Goal: Transaction & Acquisition: Book appointment/travel/reservation

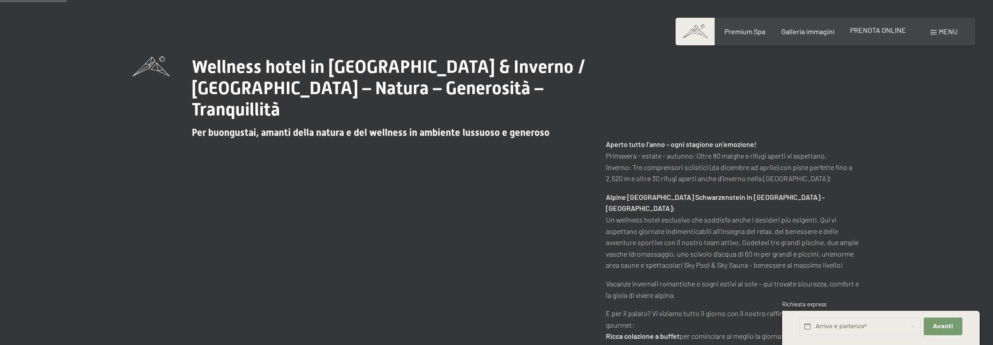
click at [872, 32] on span "PRENOTA ONLINE" at bounding box center [878, 30] width 56 height 8
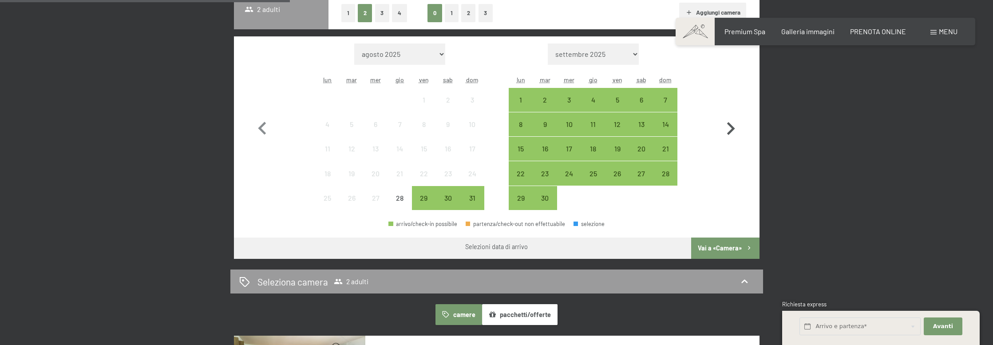
click at [728, 133] on icon "button" at bounding box center [731, 128] width 8 height 13
select select "[DATE]"
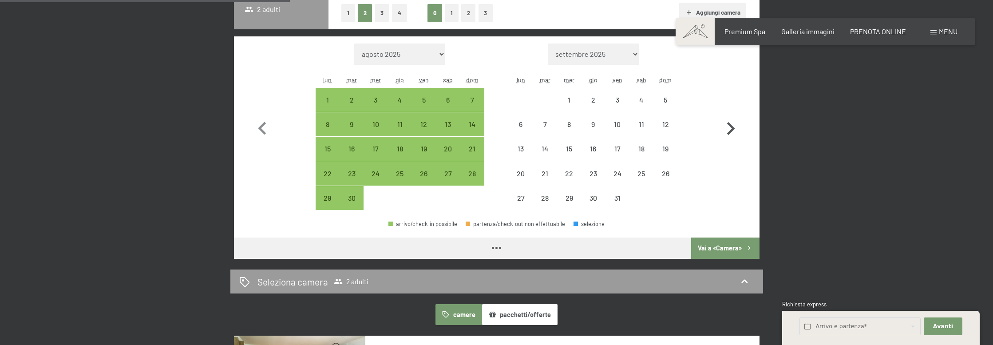
click at [728, 133] on icon "button" at bounding box center [731, 128] width 8 height 13
select select "[DATE]"
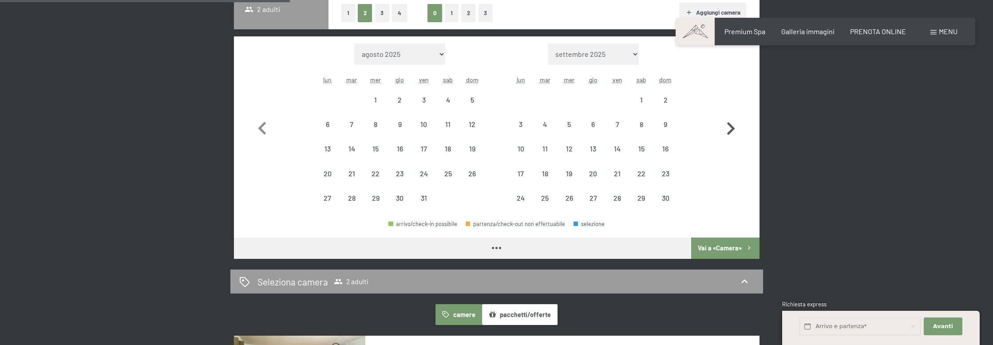
click at [728, 133] on icon "button" at bounding box center [731, 128] width 8 height 13
select select "[DATE]"
click at [728, 133] on icon "button" at bounding box center [731, 128] width 8 height 13
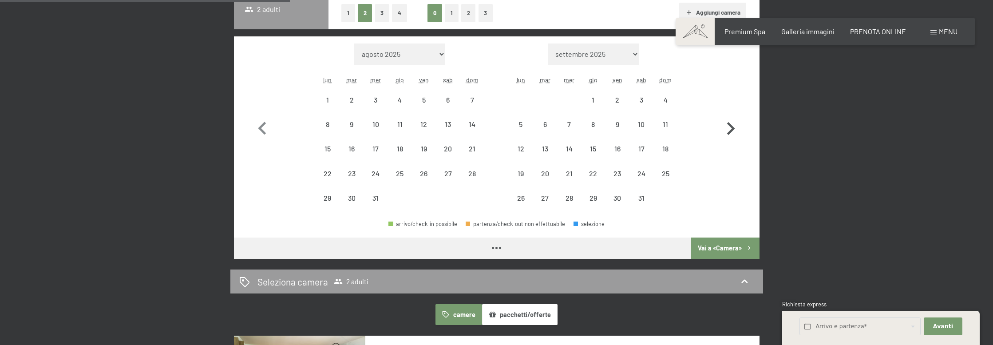
click at [728, 133] on icon "button" at bounding box center [731, 128] width 8 height 13
select select "[DATE]"
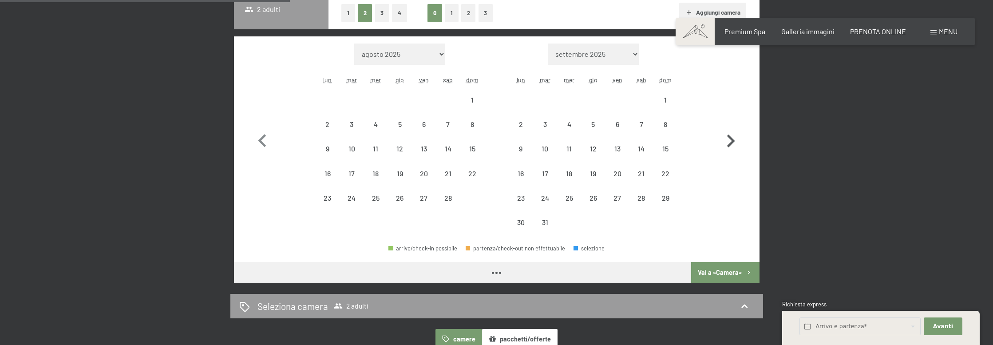
select select "[DATE]"
click at [728, 133] on icon "button" at bounding box center [731, 141] width 26 height 26
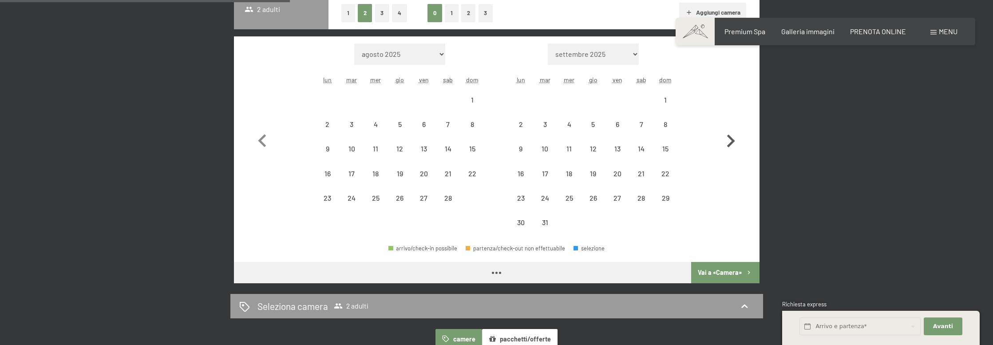
select select "[DATE]"
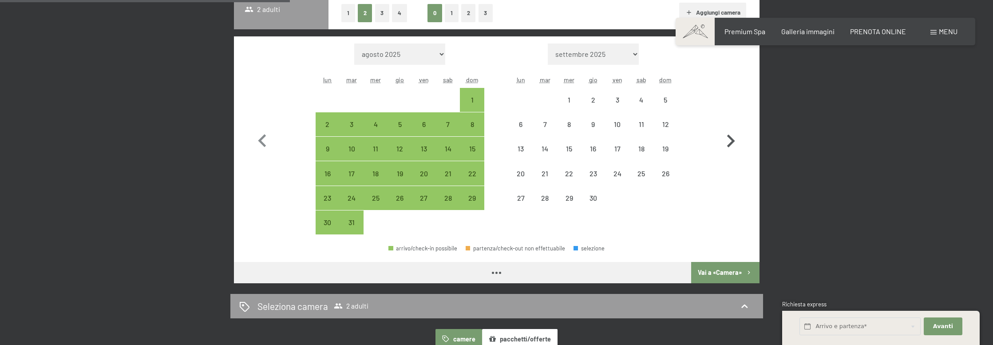
click at [728, 133] on icon "button" at bounding box center [731, 141] width 26 height 26
select select "[DATE]"
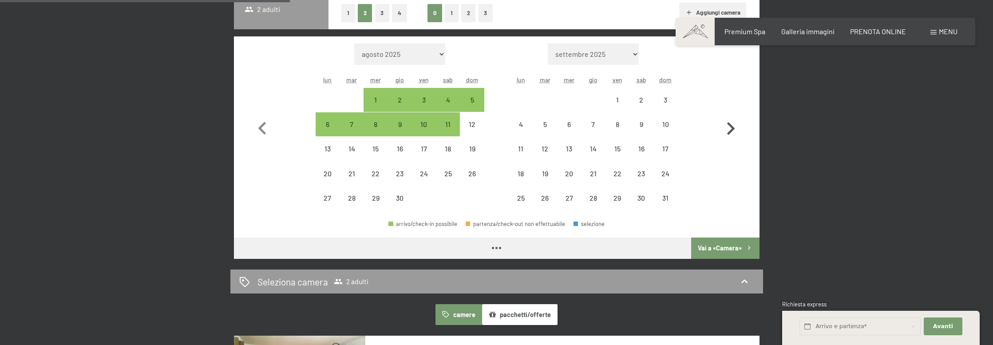
select select "[DATE]"
click at [728, 133] on icon "button" at bounding box center [731, 128] width 8 height 13
select select "[DATE]"
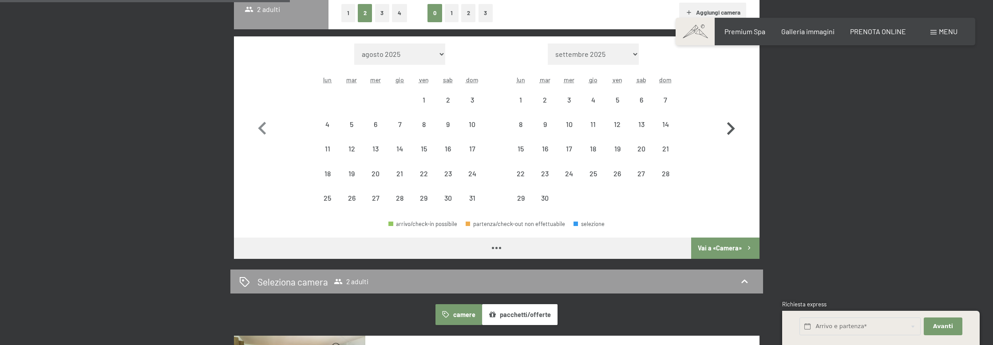
click at [728, 133] on icon "button" at bounding box center [731, 128] width 8 height 13
select select "[DATE]"
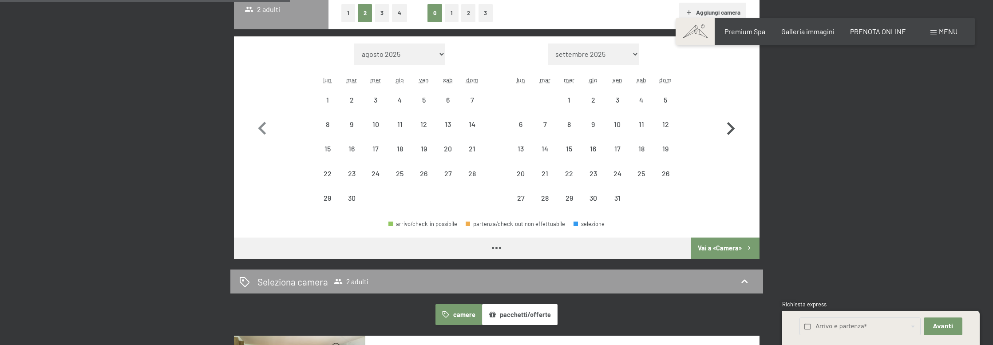
click at [728, 133] on icon "button" at bounding box center [731, 128] width 8 height 13
select select "[DATE]"
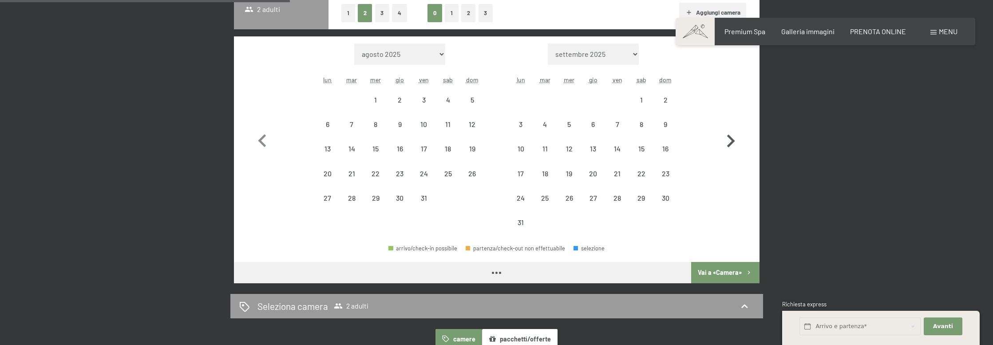
select select "[DATE]"
click at [644, 97] on div "1" at bounding box center [641, 107] width 22 height 22
select select "[DATE]"
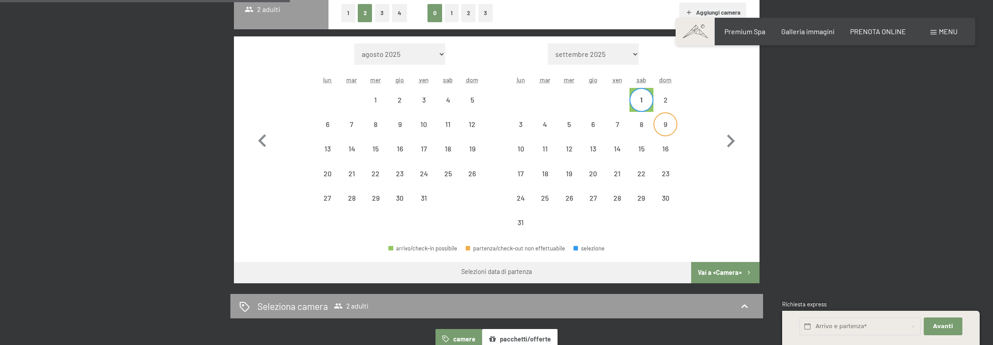
click at [659, 122] on div "9" at bounding box center [665, 132] width 22 height 22
select select "[DATE]"
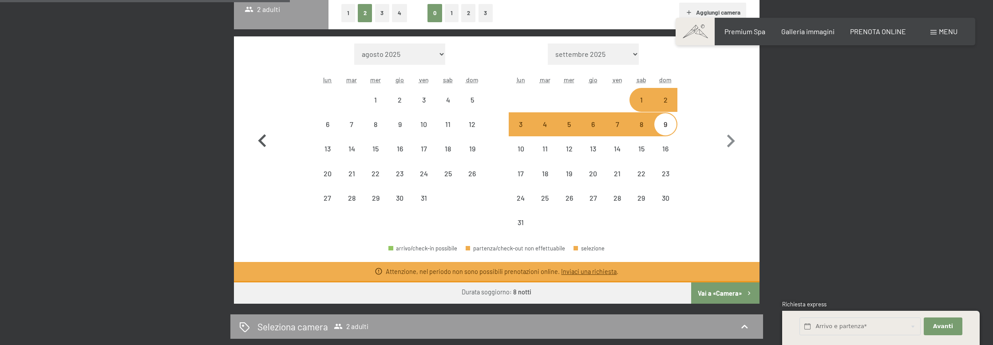
click at [262, 141] on icon "button" at bounding box center [262, 141] width 26 height 26
select select "[DATE]"
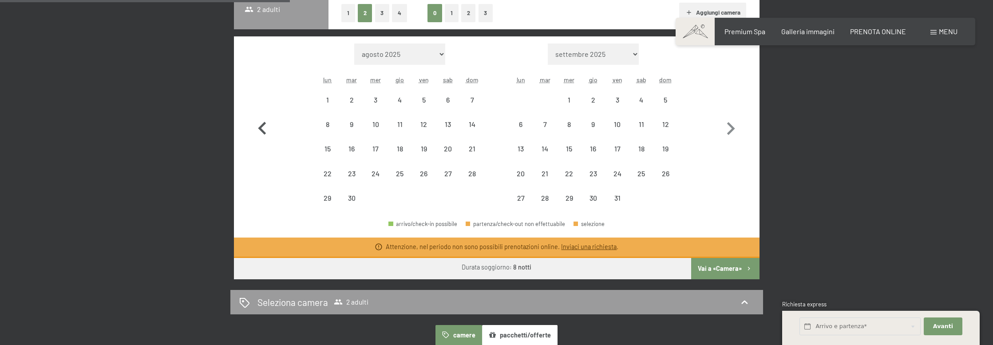
click at [262, 141] on icon "button" at bounding box center [262, 129] width 26 height 26
select select "[DATE]"
click at [262, 141] on icon "button" at bounding box center [262, 129] width 26 height 26
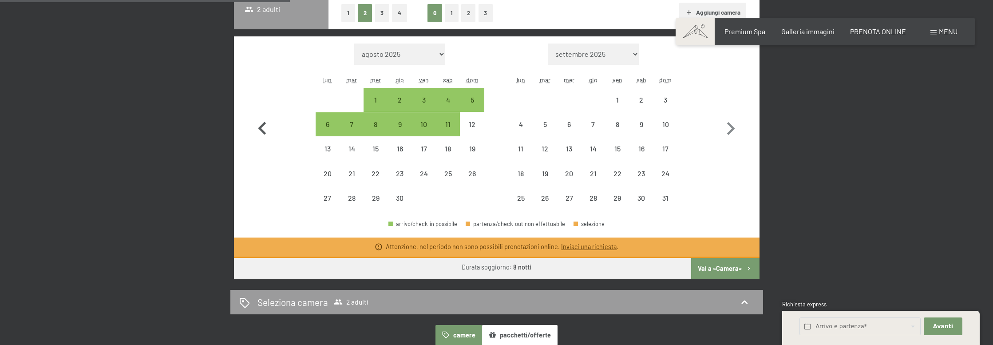
click at [262, 141] on icon "button" at bounding box center [262, 129] width 26 height 26
select select "[DATE]"
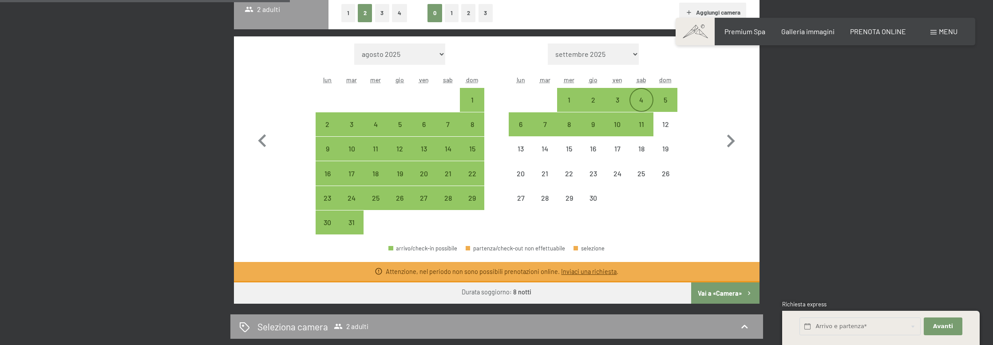
click at [640, 93] on div "4" at bounding box center [641, 100] width 22 height 22
select select "[DATE]"
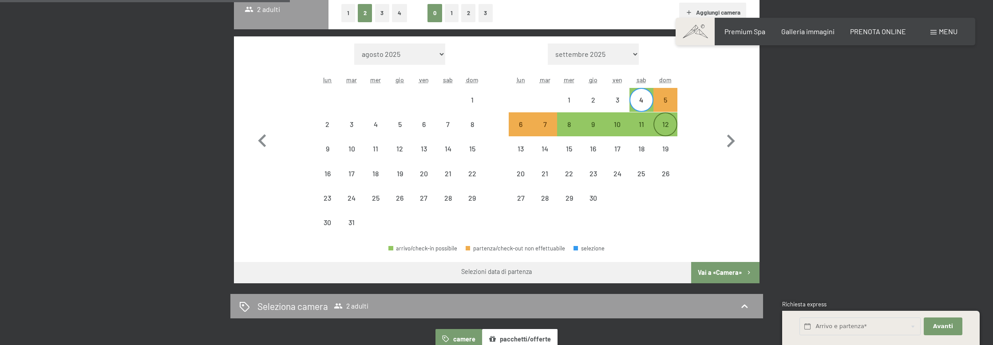
click at [667, 123] on div "12" at bounding box center [665, 132] width 22 height 22
select select "[DATE]"
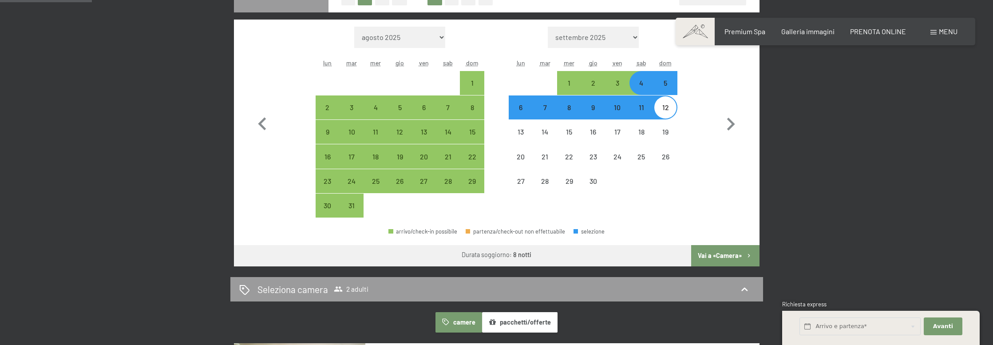
scroll to position [266, 0]
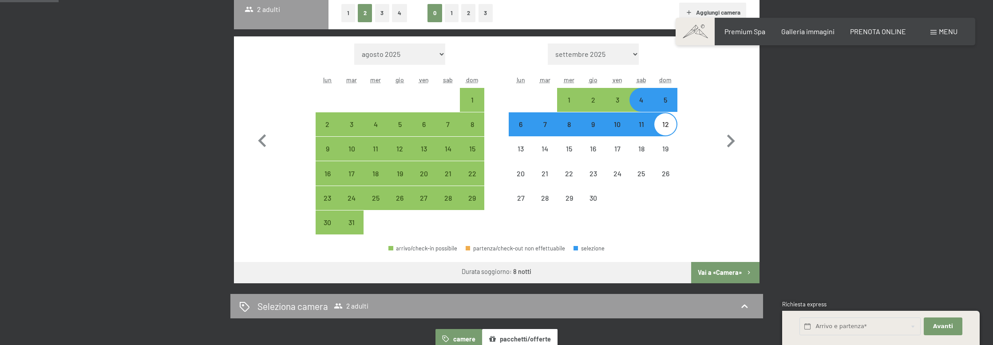
click at [726, 274] on button "Vai a «Camera»" at bounding box center [725, 272] width 68 height 21
select select "[DATE]"
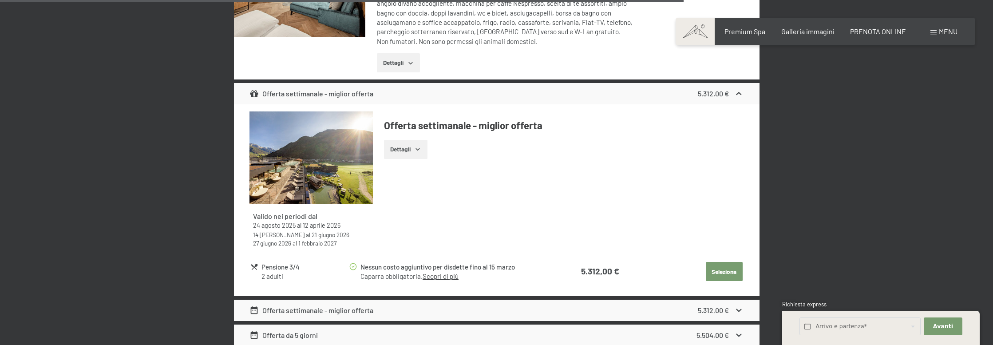
scroll to position [3148, 0]
